Goal: Entertainment & Leisure: Consume media (video, audio)

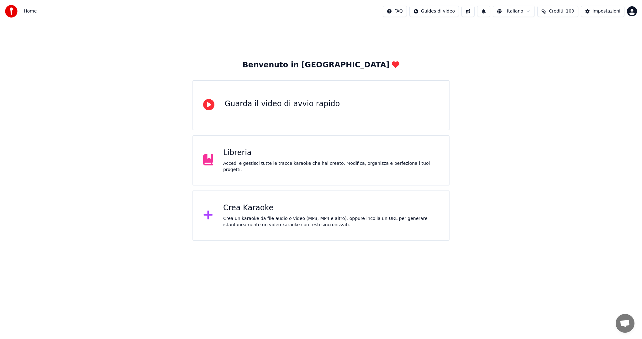
click at [255, 206] on div "Crea Karaoke" at bounding box center [331, 208] width 216 height 10
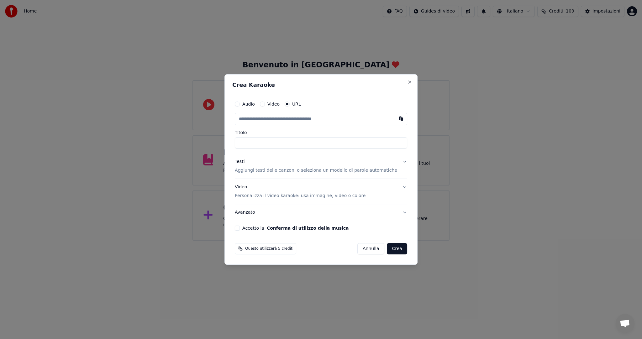
click at [301, 103] on label "URL" at bounding box center [296, 104] width 9 height 4
click at [290, 103] on button "URL" at bounding box center [287, 104] width 5 height 5
click at [395, 119] on button "button" at bounding box center [401, 118] width 13 height 11
type input "**********"
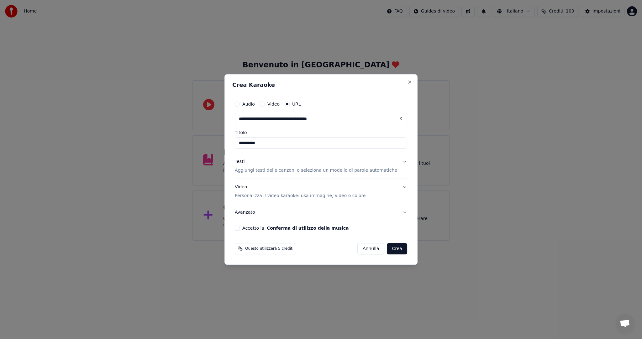
click at [240, 230] on button "Accetto la Conferma di utilizzo della musica" at bounding box center [237, 228] width 5 height 5
click at [393, 251] on button "Crea" at bounding box center [397, 248] width 20 height 11
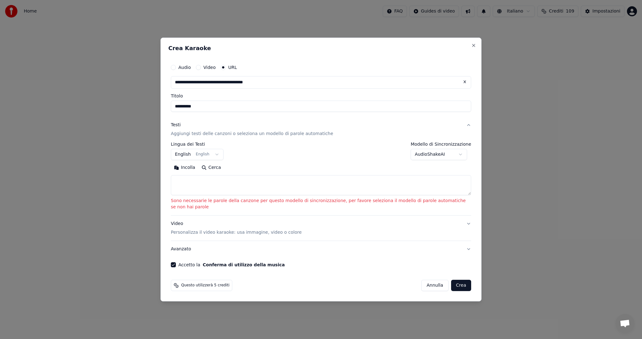
click at [210, 172] on button "Cerca" at bounding box center [212, 168] width 26 height 10
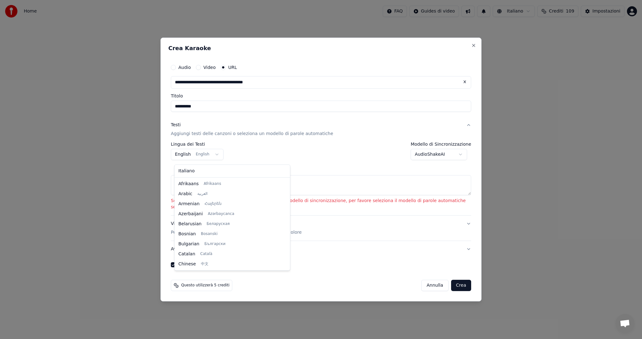
click at [216, 158] on body "**********" at bounding box center [321, 120] width 642 height 241
select select "**"
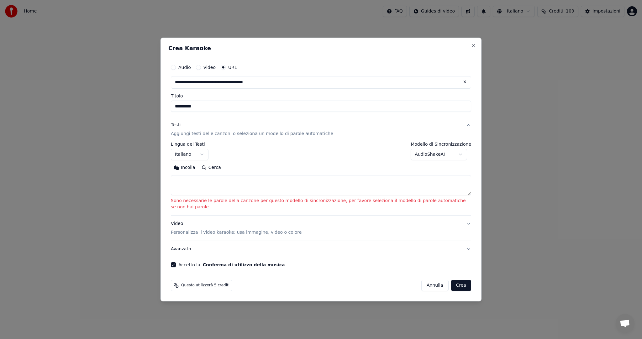
click at [213, 173] on button "Cerca" at bounding box center [212, 168] width 26 height 10
click at [216, 172] on button "Cerca" at bounding box center [212, 168] width 26 height 10
click at [277, 206] on p "Sono necessarie le parole della canzone per questo modello di sincronizzazione,…" at bounding box center [321, 204] width 300 height 13
click at [193, 173] on button "Incolla" at bounding box center [185, 168] width 28 height 10
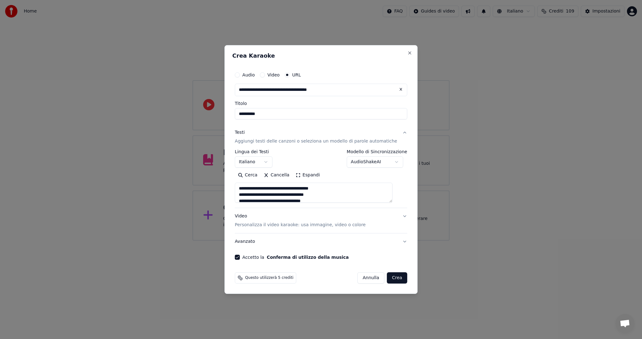
click at [387, 281] on button "Crea" at bounding box center [397, 278] width 20 height 11
type textarea "**********"
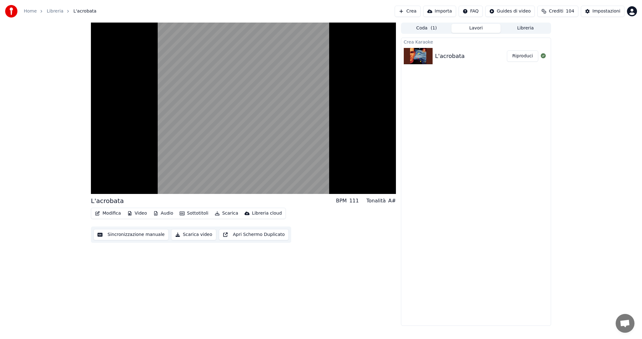
click at [190, 213] on button "Sottotitoli" at bounding box center [194, 213] width 34 height 9
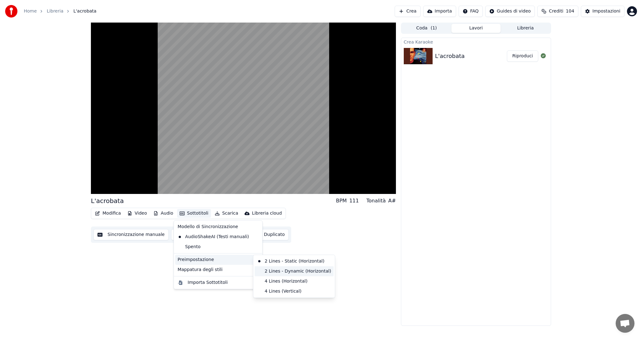
click at [269, 271] on div "2 Lines - Dynamic (Horizontal)" at bounding box center [294, 272] width 79 height 10
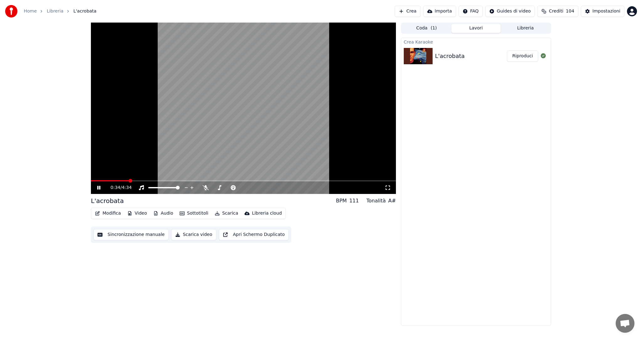
click at [160, 214] on button "Audio" at bounding box center [163, 213] width 25 height 9
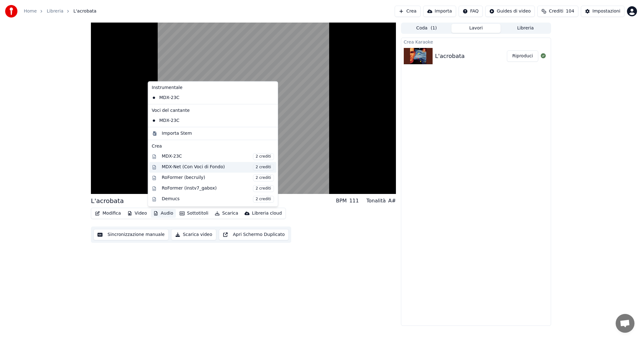
click at [209, 165] on div "MDX-Net (Con Voci di Fondo) 2 crediti" at bounding box center [218, 167] width 112 height 7
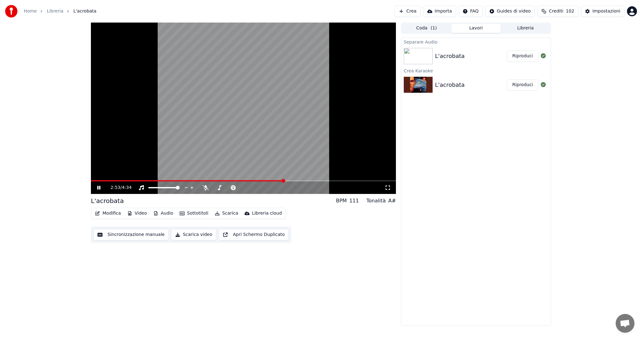
click at [523, 53] on button "Riproduci" at bounding box center [522, 55] width 31 height 11
click at [184, 179] on span at bounding box center [184, 181] width 4 height 4
click at [201, 181] on span at bounding box center [243, 180] width 305 height 1
click at [241, 182] on div "1:42 / 4:34" at bounding box center [243, 188] width 305 height 13
click at [243, 183] on div "1:43 / 4:34" at bounding box center [243, 188] width 305 height 13
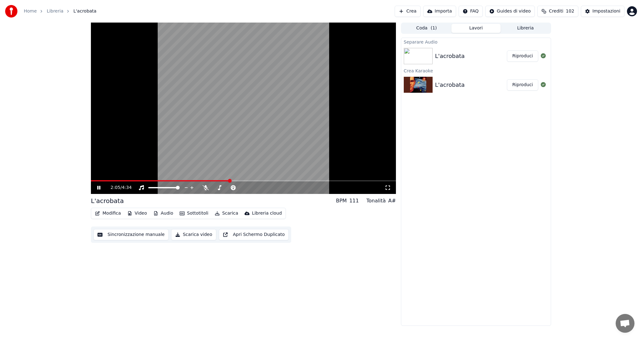
click at [232, 180] on span at bounding box center [230, 181] width 4 height 4
click at [97, 190] on icon at bounding box center [103, 187] width 15 height 5
drag, startPoint x: 154, startPoint y: 179, endPoint x: 96, endPoint y: 174, distance: 58.2
click at [96, 174] on video at bounding box center [243, 109] width 305 height 172
click at [91, 179] on span at bounding box center [93, 181] width 4 height 4
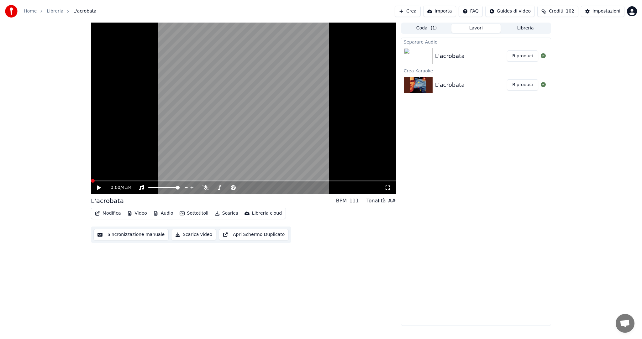
click at [98, 187] on icon at bounding box center [99, 188] width 4 height 4
click at [389, 191] on div "0:17 / 4:34" at bounding box center [243, 188] width 305 height 13
click at [387, 186] on icon at bounding box center [388, 188] width 4 height 4
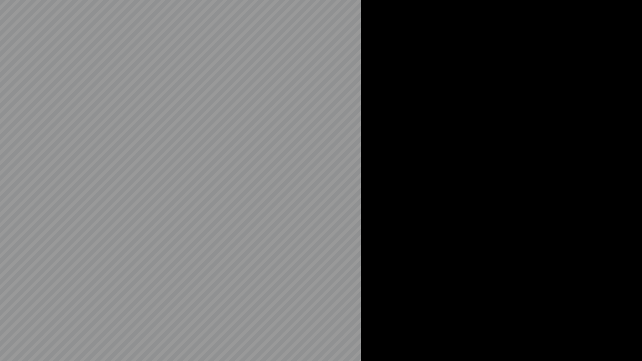
click at [608, 125] on div at bounding box center [321, 180] width 642 height 361
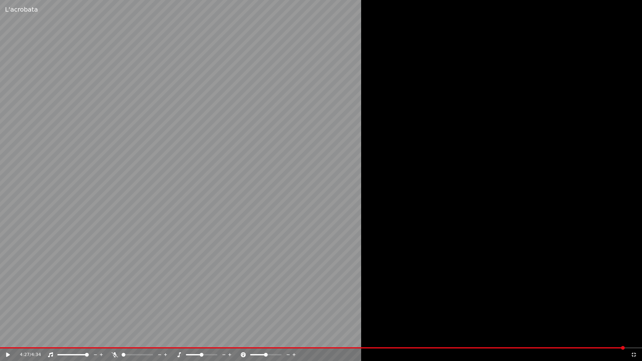
click at [631, 339] on div "4:27 / 4:34" at bounding box center [321, 355] width 637 height 6
click at [634, 339] on div "4:27 / 4:34" at bounding box center [321, 355] width 642 height 13
click at [633, 339] on icon at bounding box center [634, 355] width 6 height 5
